Goal: Use online tool/utility: Utilize a website feature to perform a specific function

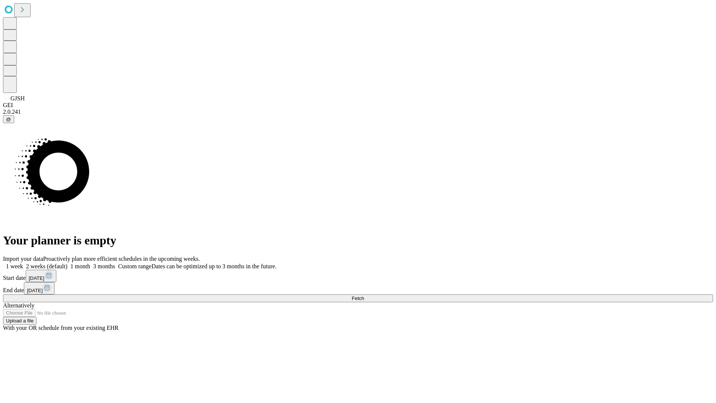
click at [364, 295] on span "Fetch" at bounding box center [358, 298] width 12 height 6
